Goal: Transaction & Acquisition: Book appointment/travel/reservation

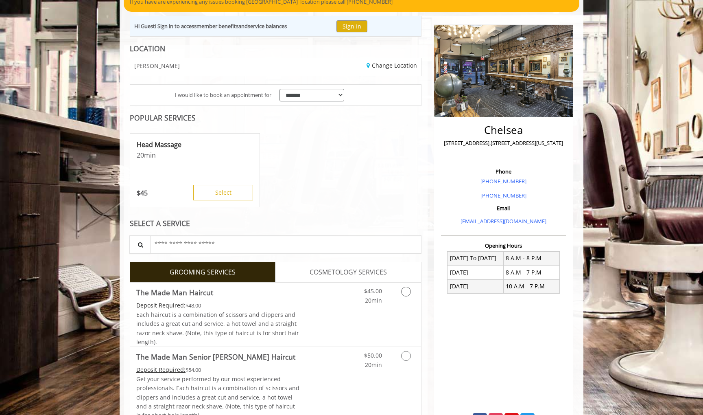
scroll to position [55, 0]
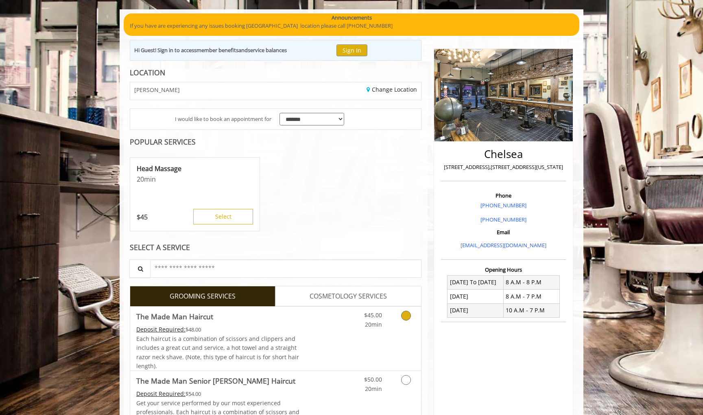
click at [411, 317] on link "Grooming services" at bounding box center [404, 317] width 21 height 22
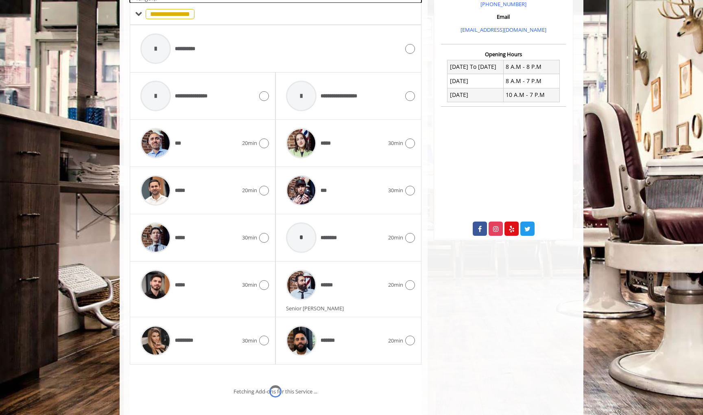
scroll to position [271, 0]
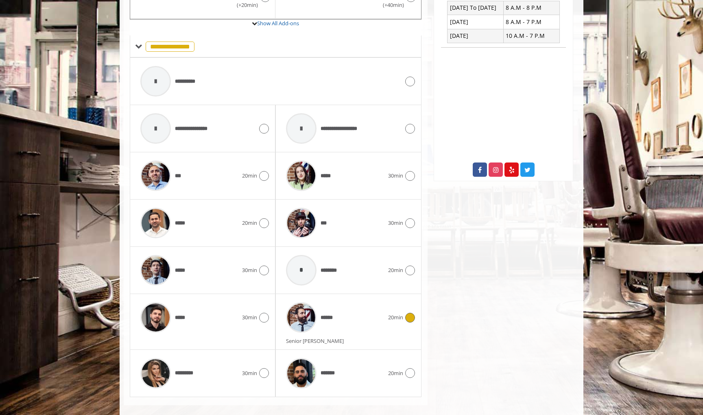
click at [299, 318] on img at bounding box center [301, 317] width 31 height 31
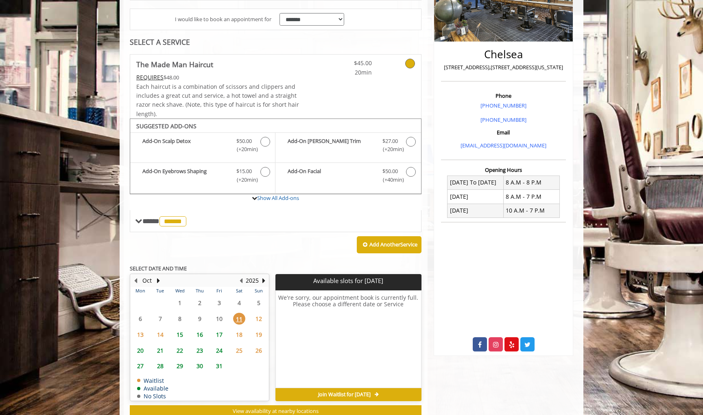
scroll to position [177, 0]
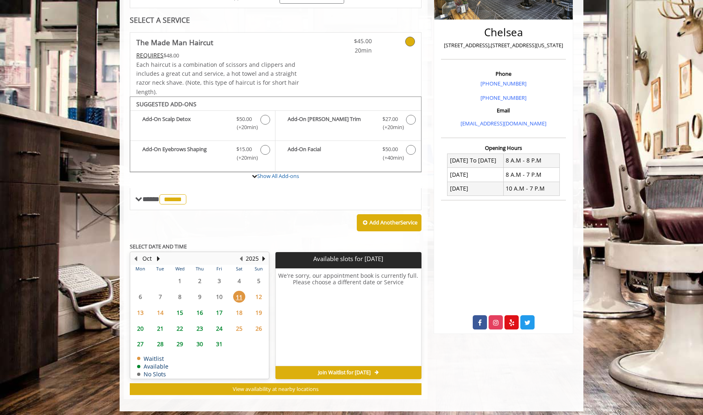
click at [178, 310] on span "15" at bounding box center [180, 312] width 12 height 12
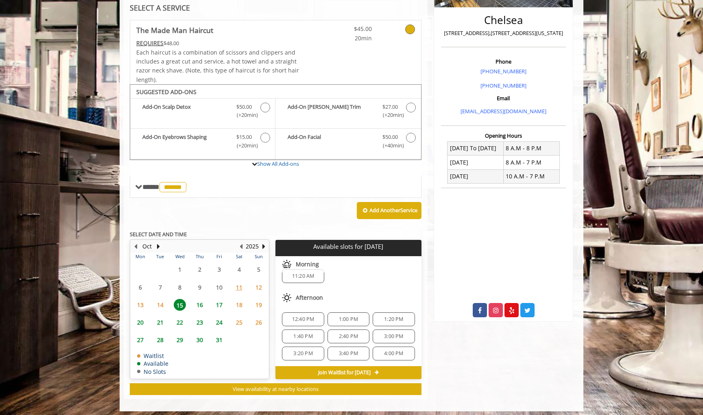
scroll to position [14, 0]
click at [300, 311] on span "12:40 PM" at bounding box center [303, 314] width 22 height 7
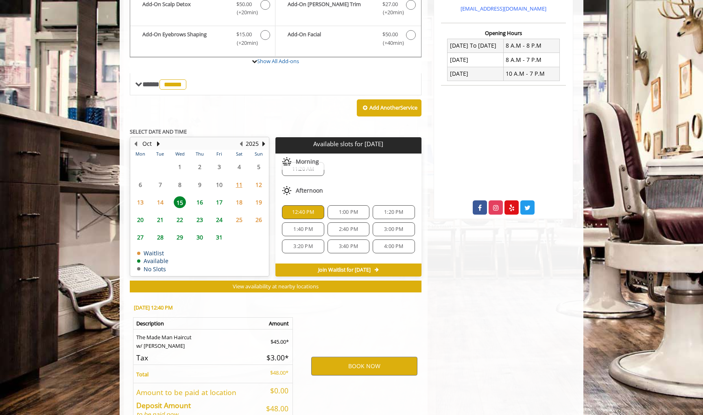
scroll to position [334, 0]
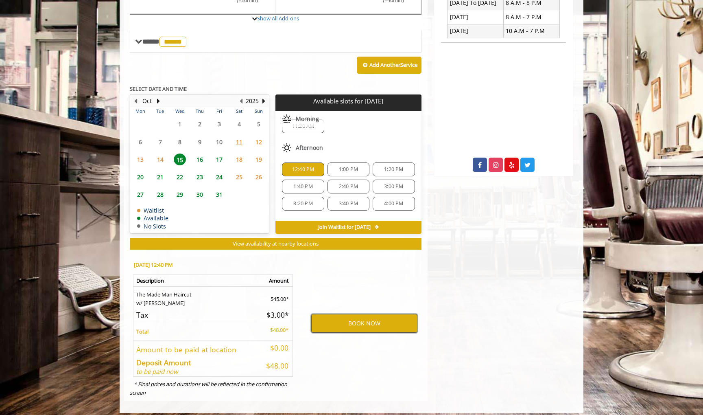
click at [363, 315] on button "BOOK NOW" at bounding box center [364, 323] width 106 height 19
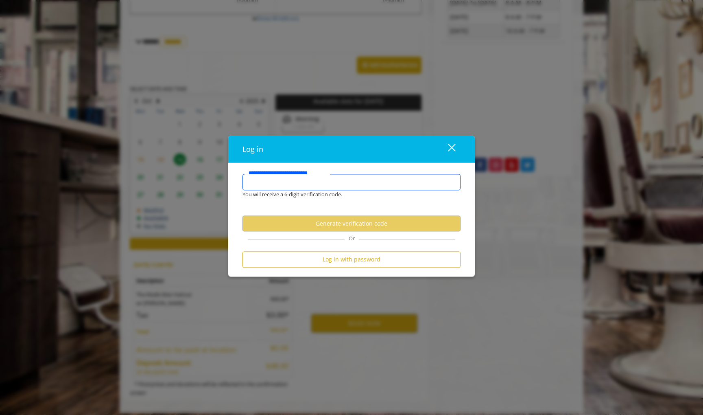
click at [312, 189] on input "**********" at bounding box center [351, 182] width 218 height 16
click at [306, 184] on input "**********" at bounding box center [351, 182] width 218 height 16
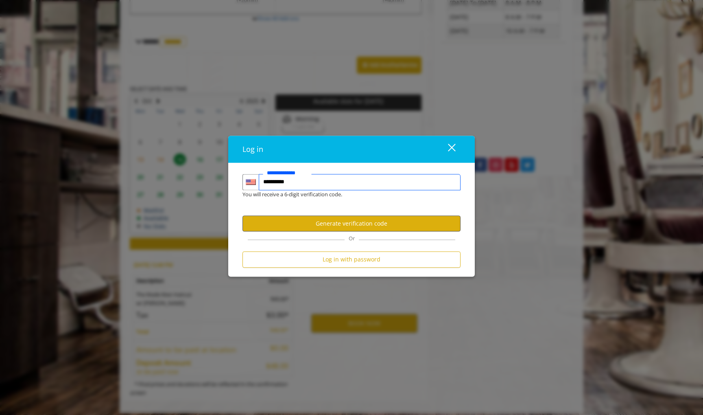
type input "**********"
click at [355, 226] on button "Generate verification code" at bounding box center [351, 224] width 218 height 16
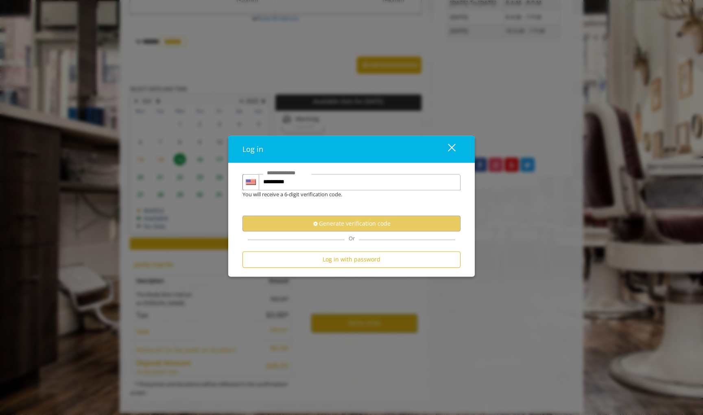
scroll to position [0, 0]
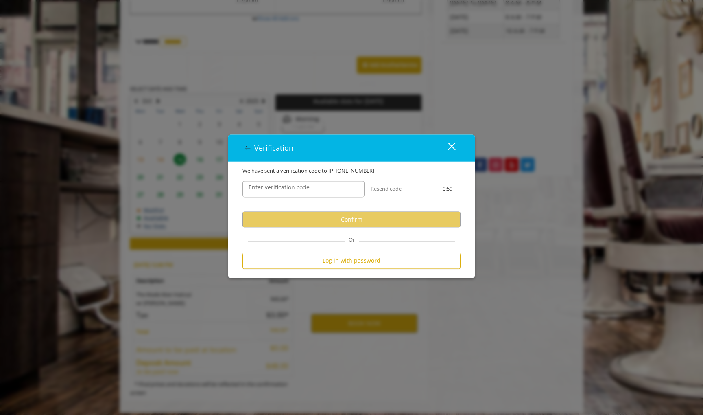
click at [273, 186] on label "Enter verification code" at bounding box center [279, 187] width 69 height 9
click at [273, 186] on input "Enter verification code" at bounding box center [303, 189] width 122 height 16
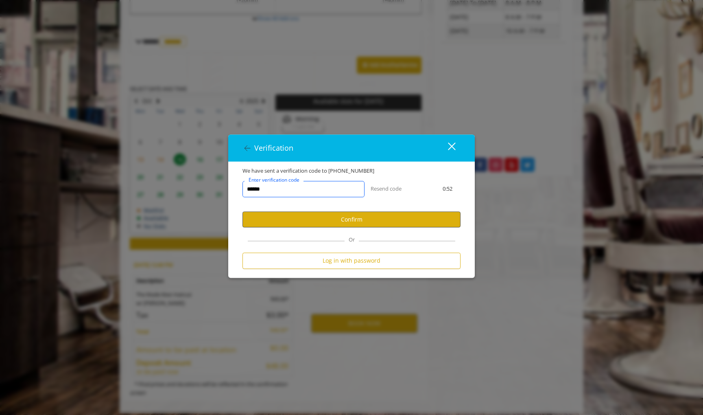
type input "******"
click at [354, 219] on button "Confirm" at bounding box center [351, 220] width 218 height 16
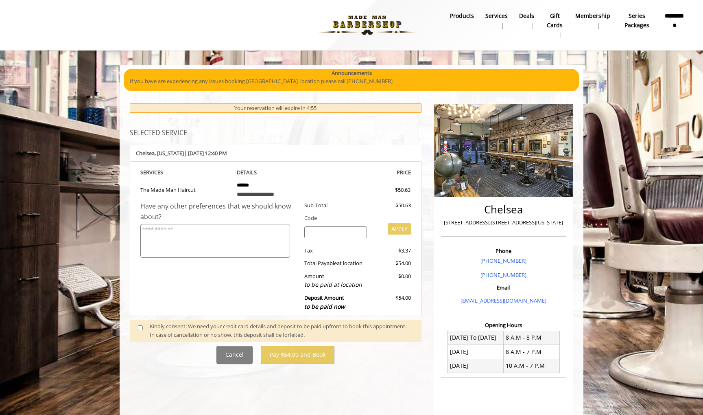
scroll to position [110, 0]
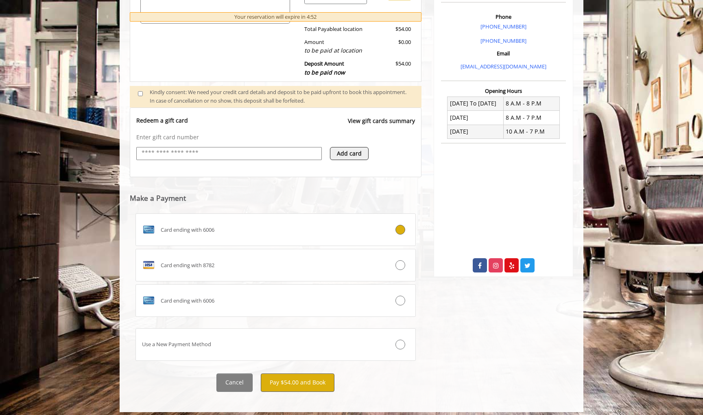
click at [301, 376] on button "Pay $54.00 and Book" at bounding box center [298, 382] width 74 height 18
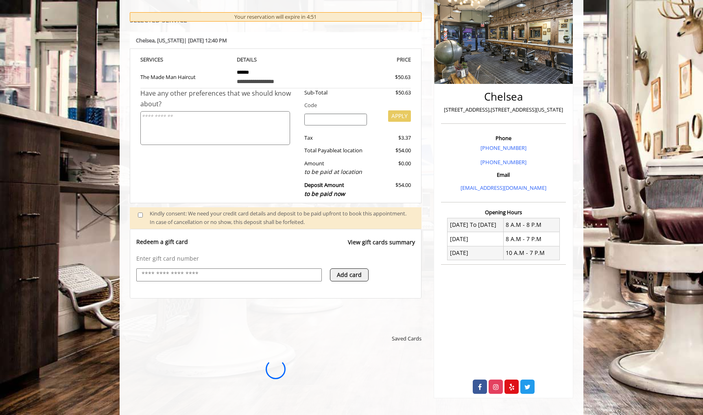
scroll to position [0, 0]
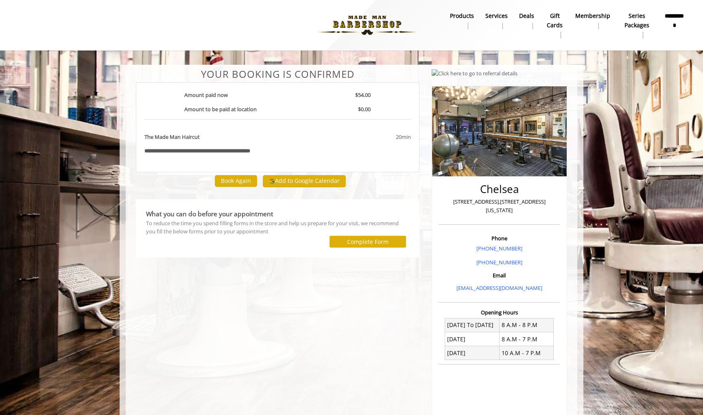
click at [305, 178] on button "Add to Google Calendar" at bounding box center [304, 181] width 83 height 12
